Goal: Information Seeking & Learning: Learn about a topic

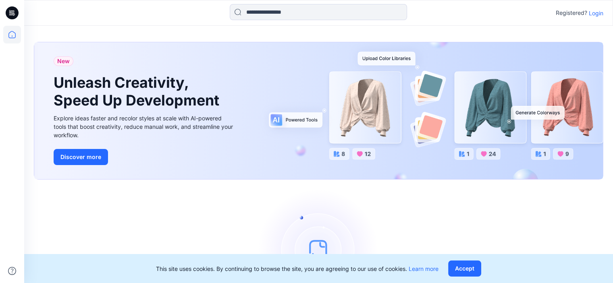
click at [598, 12] on p "Login" at bounding box center [596, 13] width 15 height 8
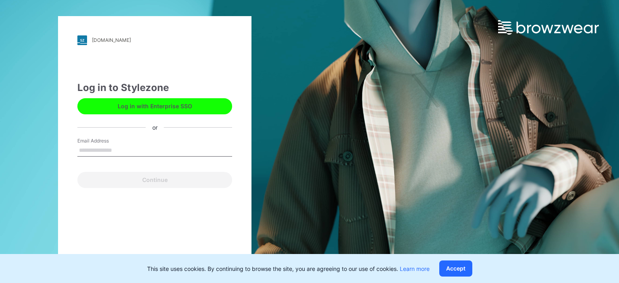
click at [134, 148] on input "Email Address" at bounding box center [154, 151] width 155 height 12
type input "**********"
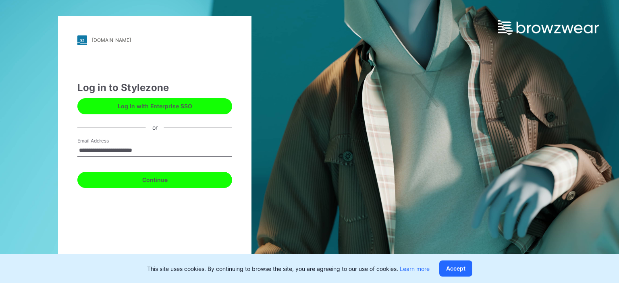
click at [170, 184] on button "Continue" at bounding box center [154, 180] width 155 height 16
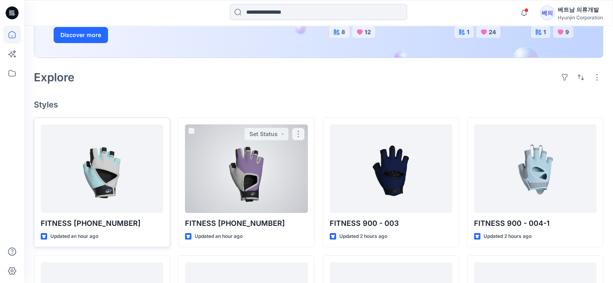
scroll to position [202, 0]
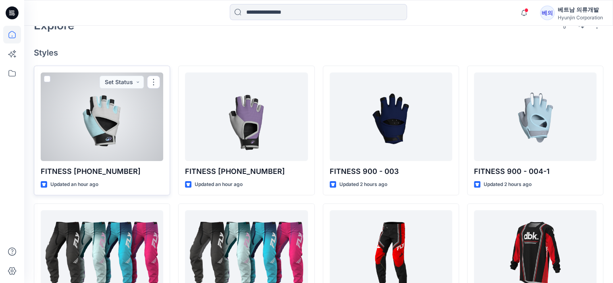
click at [85, 132] on div at bounding box center [102, 117] width 123 height 89
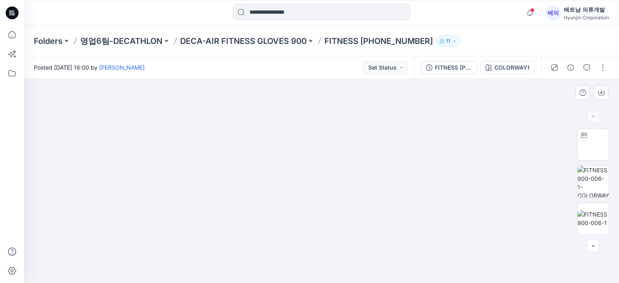
drag, startPoint x: 321, startPoint y: 187, endPoint x: 413, endPoint y: 188, distance: 92.8
click at [413, 188] on img at bounding box center [322, 177] width 366 height 211
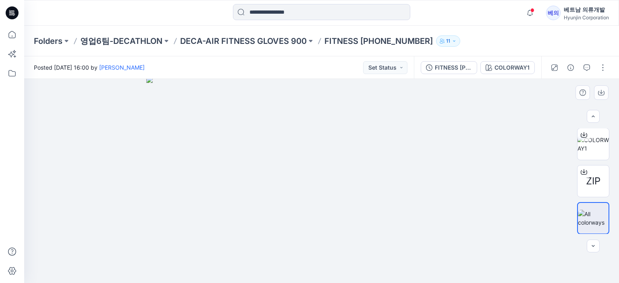
drag, startPoint x: 317, startPoint y: 220, endPoint x: 279, endPoint y: 219, distance: 37.9
click at [279, 219] on img at bounding box center [321, 180] width 351 height 207
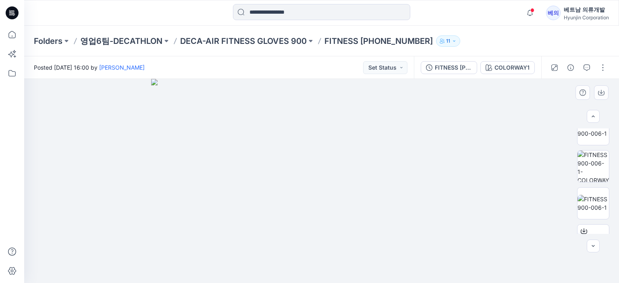
scroll to position [0, 0]
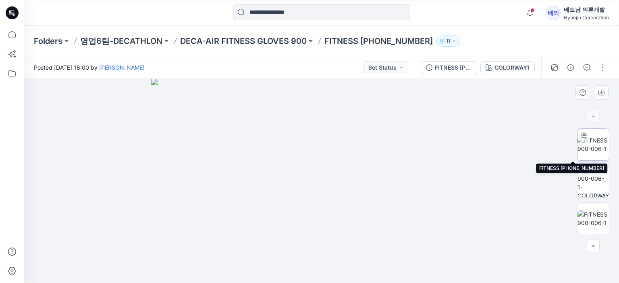
click at [602, 146] on img at bounding box center [593, 144] width 31 height 17
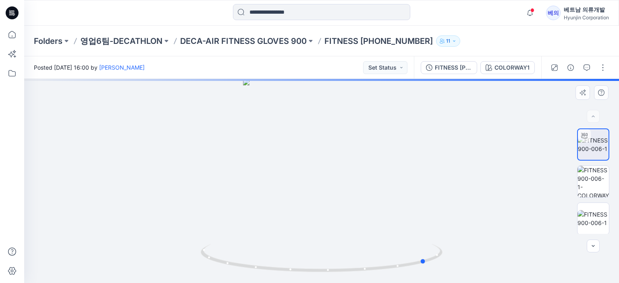
drag, startPoint x: 340, startPoint y: 209, endPoint x: 409, endPoint y: 204, distance: 69.2
click at [440, 210] on div at bounding box center [321, 181] width 595 height 204
drag, startPoint x: 342, startPoint y: 192, endPoint x: 376, endPoint y: 215, distance: 41.8
click at [376, 215] on div at bounding box center [321, 181] width 595 height 204
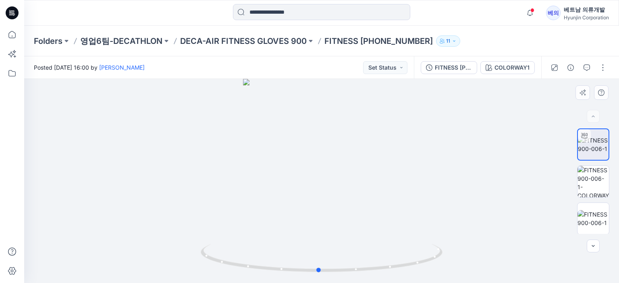
drag, startPoint x: 325, startPoint y: 183, endPoint x: 189, endPoint y: 174, distance: 137.0
click at [189, 174] on div at bounding box center [321, 181] width 595 height 204
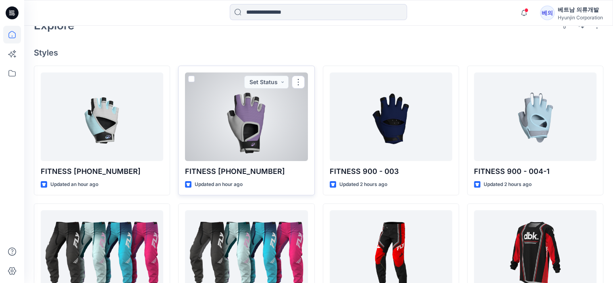
click at [266, 121] on div at bounding box center [246, 117] width 123 height 89
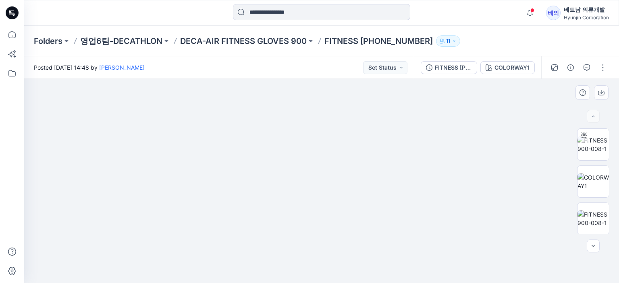
drag, startPoint x: 322, startPoint y: 190, endPoint x: 372, endPoint y: 164, distance: 56.8
click at [372, 164] on img at bounding box center [321, 163] width 403 height 242
click at [590, 146] on img at bounding box center [593, 144] width 31 height 17
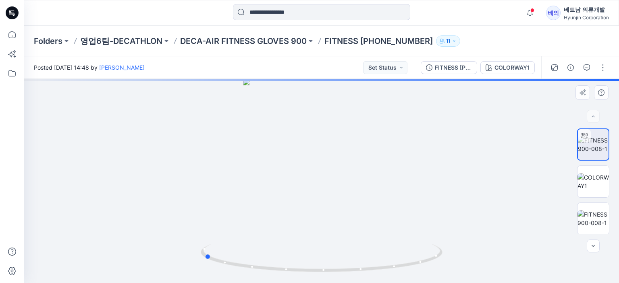
drag, startPoint x: 326, startPoint y: 196, endPoint x: 450, endPoint y: 201, distance: 124.3
click at [450, 201] on div at bounding box center [321, 181] width 595 height 204
drag, startPoint x: 335, startPoint y: 177, endPoint x: 330, endPoint y: 251, distance: 74.0
click at [330, 259] on div at bounding box center [321, 181] width 595 height 204
drag, startPoint x: 314, startPoint y: 181, endPoint x: 313, endPoint y: 230, distance: 48.4
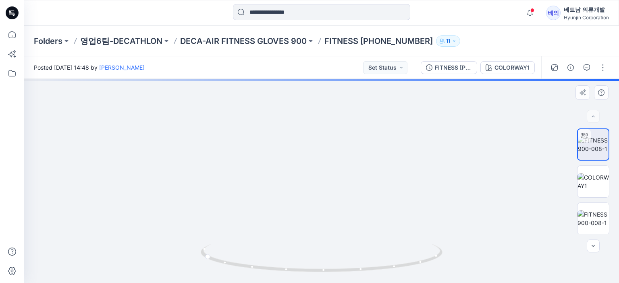
click at [313, 230] on img at bounding box center [317, 103] width 605 height 362
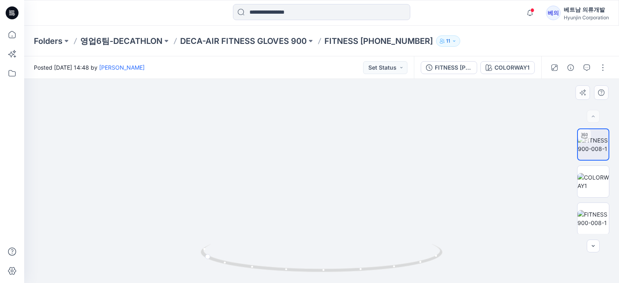
drag, startPoint x: 322, startPoint y: 200, endPoint x: 323, endPoint y: 205, distance: 5.7
click at [323, 205] on img at bounding box center [321, 173] width 203 height 221
drag, startPoint x: 325, startPoint y: 198, endPoint x: 326, endPoint y: 171, distance: 27.4
click at [326, 171] on div at bounding box center [321, 181] width 595 height 204
drag, startPoint x: 310, startPoint y: 205, endPoint x: 196, endPoint y: 192, distance: 114.5
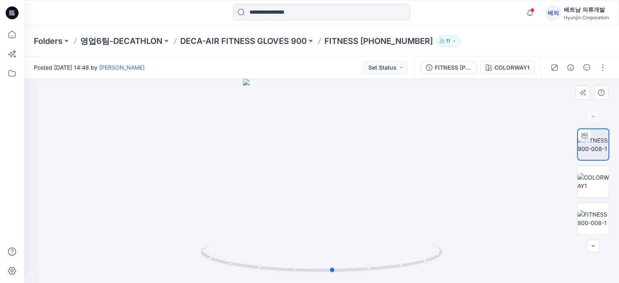
click at [196, 192] on div at bounding box center [321, 181] width 595 height 204
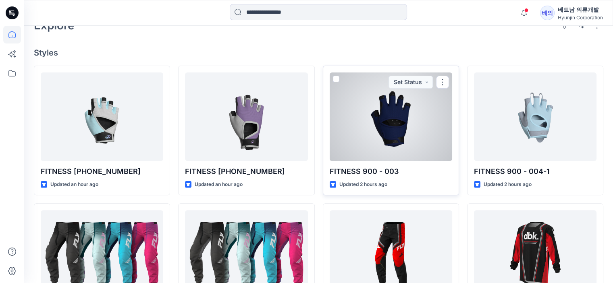
click at [408, 128] on div at bounding box center [391, 117] width 123 height 89
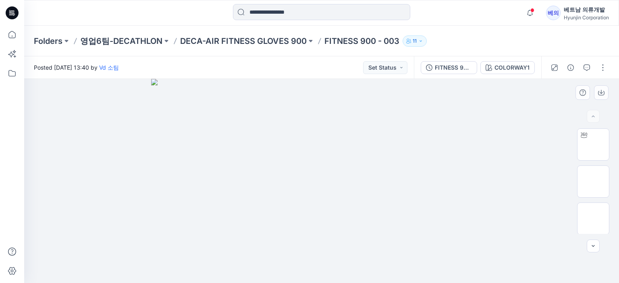
drag, startPoint x: 337, startPoint y: 196, endPoint x: 227, endPoint y: 191, distance: 110.2
click at [227, 191] on img at bounding box center [321, 181] width 341 height 204
click at [602, 146] on img at bounding box center [593, 144] width 31 height 17
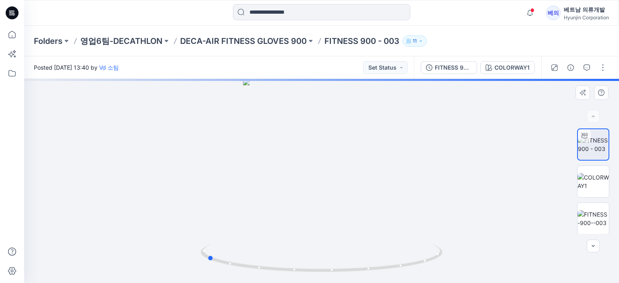
drag, startPoint x: 346, startPoint y: 184, endPoint x: 245, endPoint y: 184, distance: 101.6
click at [245, 184] on div at bounding box center [321, 181] width 595 height 204
drag, startPoint x: 315, startPoint y: 192, endPoint x: 331, endPoint y: 166, distance: 30.9
click at [331, 166] on img at bounding box center [326, 22] width 605 height 521
drag, startPoint x: 332, startPoint y: 204, endPoint x: 335, endPoint y: 169, distance: 35.6
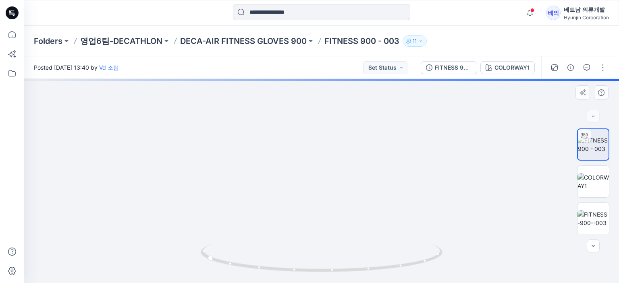
click at [335, 169] on img at bounding box center [326, 5] width 605 height 556
drag, startPoint x: 322, startPoint y: 172, endPoint x: 464, endPoint y: 168, distance: 142.0
click at [464, 168] on div at bounding box center [321, 181] width 595 height 204
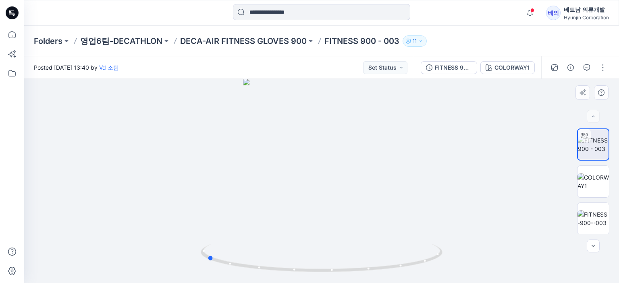
drag, startPoint x: 365, startPoint y: 194, endPoint x: 223, endPoint y: 196, distance: 142.0
click at [223, 196] on div at bounding box center [321, 181] width 595 height 204
drag, startPoint x: 293, startPoint y: 185, endPoint x: 402, endPoint y: 199, distance: 109.7
click at [402, 199] on div at bounding box center [321, 181] width 595 height 204
drag, startPoint x: 363, startPoint y: 182, endPoint x: 244, endPoint y: 181, distance: 119.8
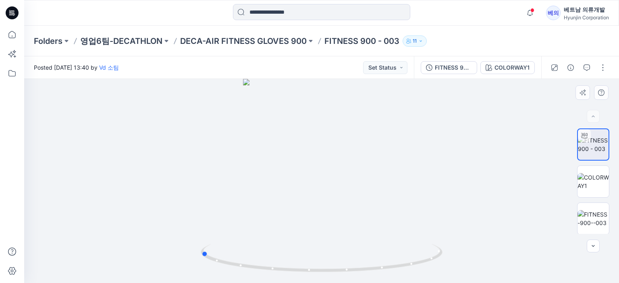
click at [244, 181] on div at bounding box center [321, 181] width 595 height 204
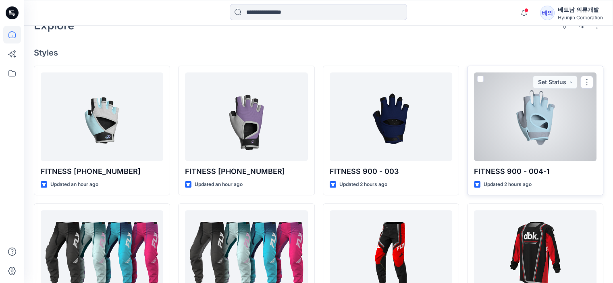
click at [562, 121] on div at bounding box center [535, 117] width 123 height 89
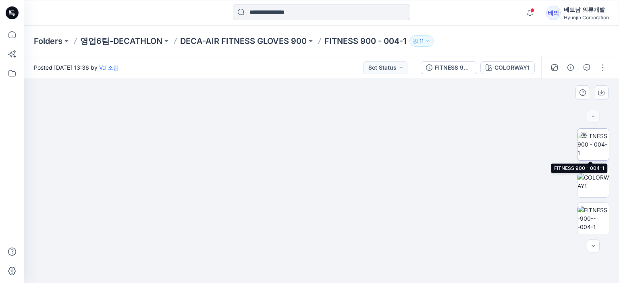
click at [586, 139] on div at bounding box center [584, 135] width 13 height 13
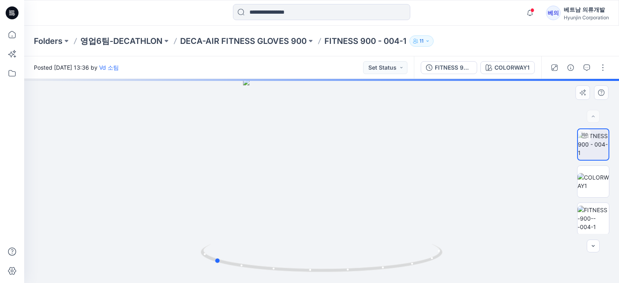
drag, startPoint x: 394, startPoint y: 192, endPoint x: 287, endPoint y: 200, distance: 106.8
click at [287, 200] on div at bounding box center [321, 181] width 595 height 204
